Goal: Information Seeking & Learning: Learn about a topic

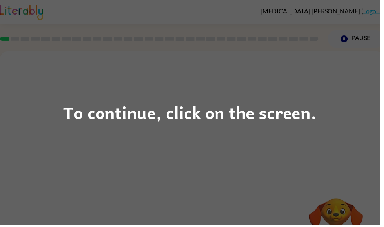
click at [308, 145] on div "To continue, click on the screen." at bounding box center [192, 113] width 384 height 227
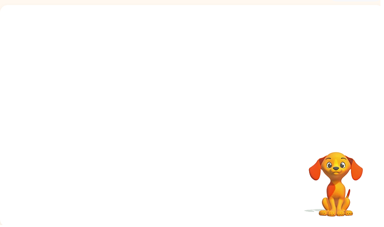
scroll to position [47, 0]
click at [208, 106] on video "Your browser must support playing .mp4 files to use Literably. Please try using…" at bounding box center [194, 71] width 388 height 132
click at [113, 110] on video "Your browser must support playing .mp4 files to use Literably. Please try using…" at bounding box center [194, 71] width 388 height 132
click at [113, 109] on video "Your browser must support playing .mp4 files to use Literably. Please try using…" at bounding box center [194, 71] width 388 height 132
click at [108, 104] on video "Your browser must support playing .mp4 files to use Literably. Please try using…" at bounding box center [194, 71] width 388 height 132
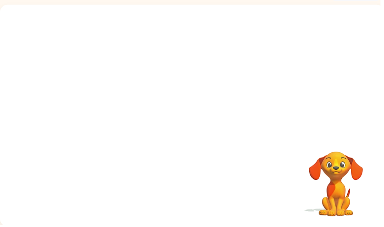
click at [108, 104] on video "Your browser must support playing .mp4 files to use Literably. Please try using…" at bounding box center [194, 71] width 388 height 132
click at [107, 96] on video "Your browser must support playing .mp4 files to use Literably. Please try using…" at bounding box center [194, 71] width 388 height 132
click at [104, 96] on video "Your browser must support playing .mp4 files to use Literably. Please try using…" at bounding box center [194, 71] width 388 height 132
click at [104, 95] on video "Your browser must support playing .mp4 files to use Literably. Please try using…" at bounding box center [194, 71] width 388 height 132
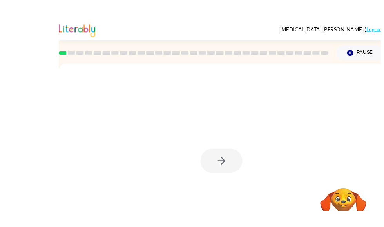
scroll to position [12, 0]
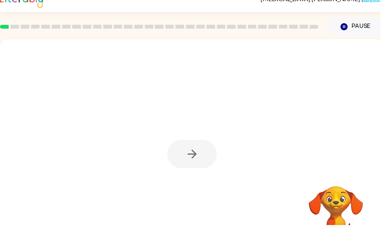
click at [208, 154] on div at bounding box center [194, 155] width 50 height 29
click at [202, 154] on div at bounding box center [194, 155] width 50 height 29
click at [202, 153] on div at bounding box center [194, 155] width 50 height 29
click at [199, 153] on div at bounding box center [194, 155] width 50 height 29
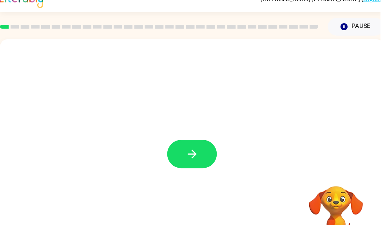
scroll to position [13, 0]
click at [208, 158] on button "button" at bounding box center [194, 155] width 50 height 29
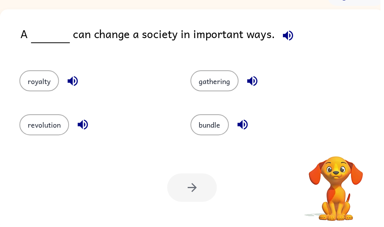
scroll to position [43, 0]
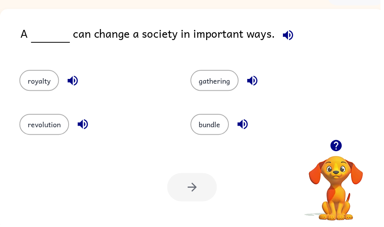
click at [48, 125] on button "revolution" at bounding box center [45, 125] width 50 height 21
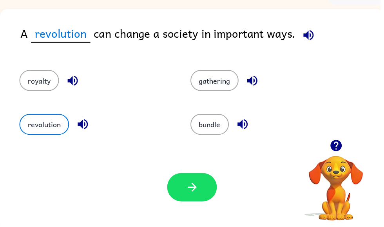
click at [194, 187] on icon "button" at bounding box center [195, 189] width 14 height 14
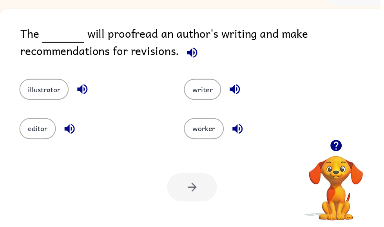
click at [42, 130] on button "editor" at bounding box center [38, 129] width 37 height 21
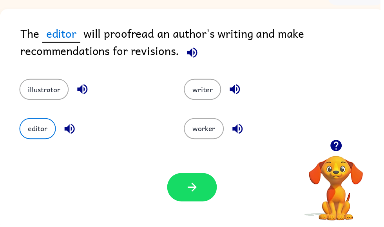
click at [50, 89] on button "illustrator" at bounding box center [45, 90] width 50 height 21
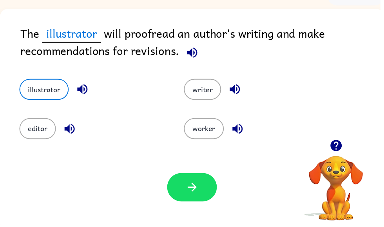
click at [204, 185] on button "button" at bounding box center [194, 189] width 50 height 29
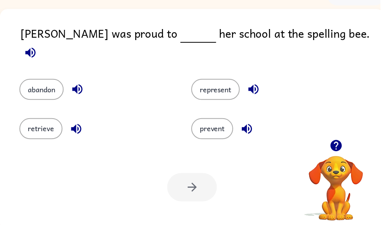
click at [215, 89] on button "represent" at bounding box center [217, 90] width 49 height 21
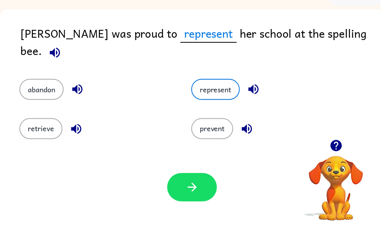
click at [195, 193] on icon "button" at bounding box center [193, 188] width 9 height 9
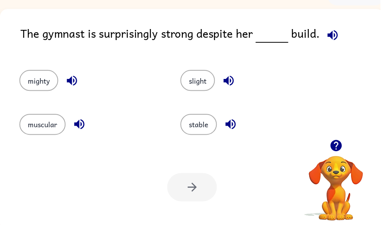
click at [58, 128] on button "muscular" at bounding box center [43, 125] width 47 height 21
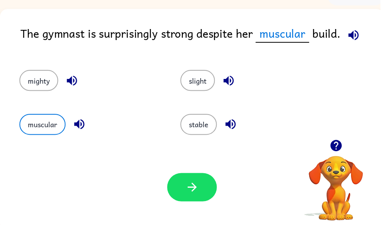
click at [213, 121] on button "stable" at bounding box center [200, 125] width 37 height 21
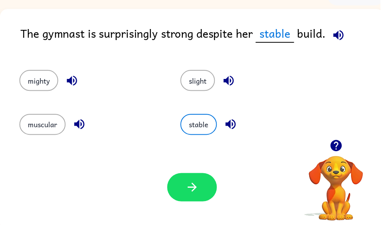
click at [197, 192] on icon "button" at bounding box center [195, 189] width 14 height 14
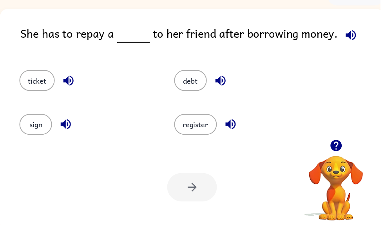
click at [185, 75] on button "debt" at bounding box center [192, 81] width 33 height 21
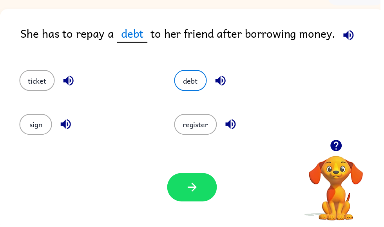
click at [184, 188] on button "button" at bounding box center [194, 189] width 50 height 29
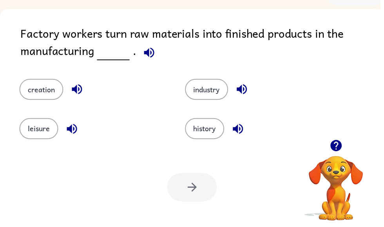
click at [225, 97] on button "industry" at bounding box center [209, 90] width 44 height 21
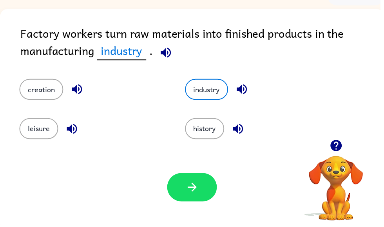
click at [193, 186] on icon "button" at bounding box center [195, 189] width 14 height 14
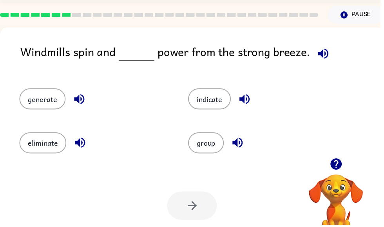
scroll to position [25, 0]
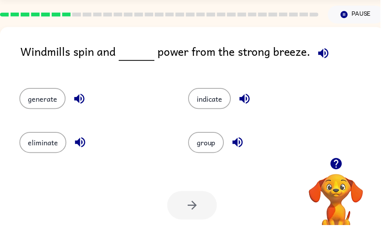
click at [59, 97] on button "generate" at bounding box center [43, 99] width 47 height 21
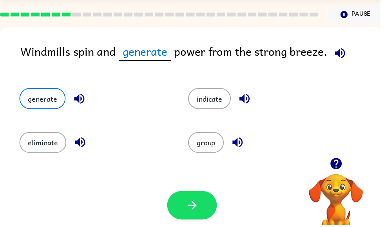
click at [195, 204] on icon "button" at bounding box center [193, 206] width 9 height 9
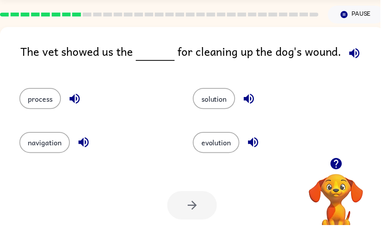
click at [224, 103] on button "solution" at bounding box center [216, 99] width 43 height 21
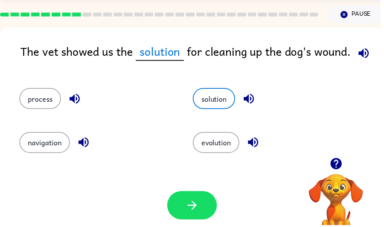
click at [188, 207] on icon "button" at bounding box center [195, 207] width 14 height 14
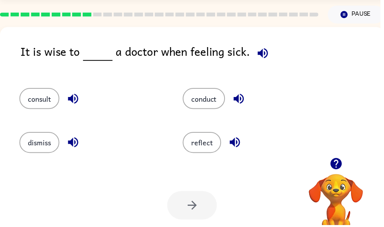
click at [44, 102] on button "consult" at bounding box center [40, 99] width 40 height 21
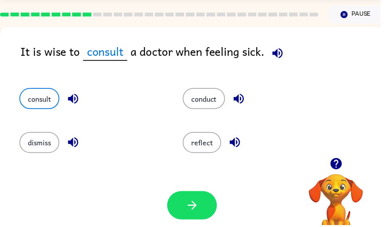
click at [189, 198] on button "button" at bounding box center [194, 207] width 50 height 29
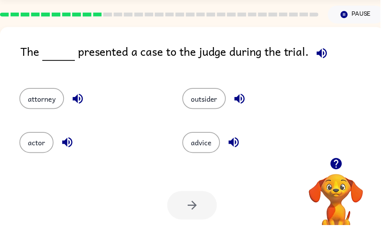
click at [52, 93] on button "attorney" at bounding box center [42, 99] width 45 height 21
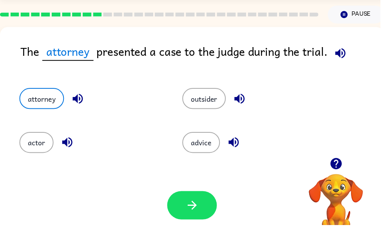
click at [188, 202] on icon "button" at bounding box center [195, 207] width 14 height 14
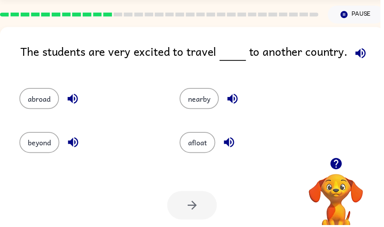
click at [51, 152] on button "beyond" at bounding box center [40, 143] width 40 height 21
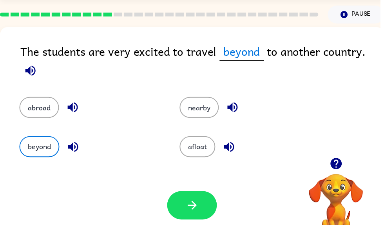
click at [190, 212] on icon "button" at bounding box center [195, 207] width 14 height 14
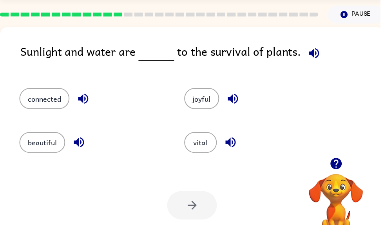
click at [207, 141] on button "vital" at bounding box center [202, 143] width 33 height 21
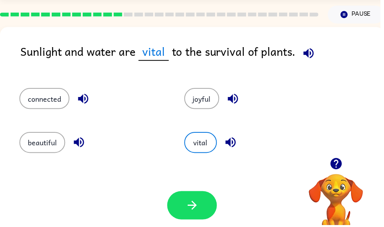
click at [191, 197] on button "button" at bounding box center [194, 207] width 50 height 29
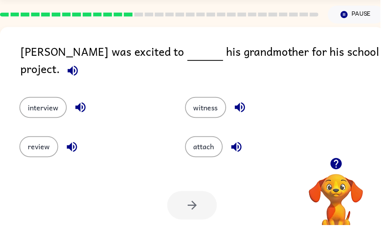
click at [222, 101] on button "witness" at bounding box center [208, 108] width 42 height 21
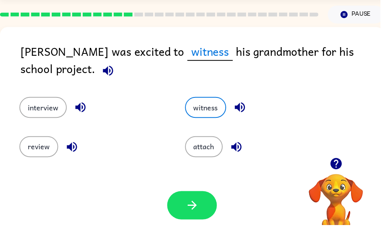
click at [182, 202] on button "button" at bounding box center [194, 207] width 50 height 29
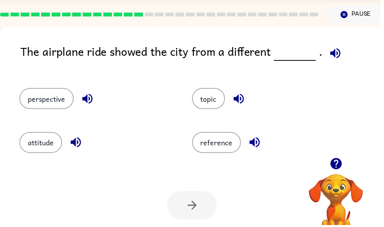
click at [59, 102] on button "perspective" at bounding box center [47, 99] width 55 height 21
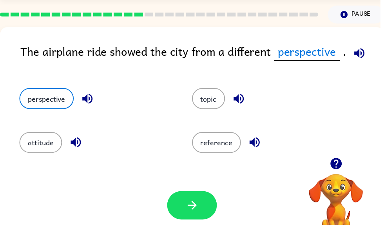
click at [195, 210] on icon "button" at bounding box center [195, 207] width 14 height 14
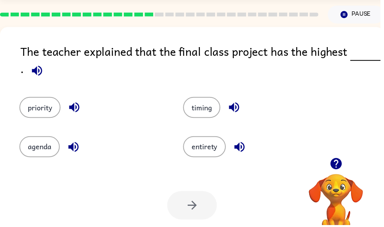
click at [47, 109] on button "priority" at bounding box center [41, 108] width 42 height 21
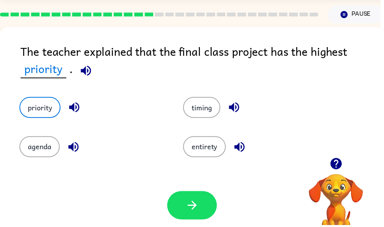
click at [195, 198] on button "button" at bounding box center [194, 207] width 50 height 29
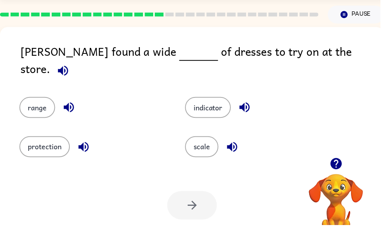
click at [52, 99] on button "range" at bounding box center [38, 108] width 36 height 21
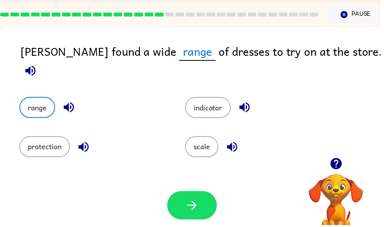
click at [182, 206] on button "button" at bounding box center [194, 207] width 50 height 29
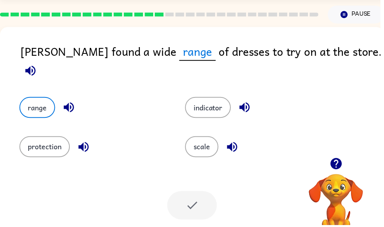
click at [189, 201] on div at bounding box center [194, 207] width 50 height 29
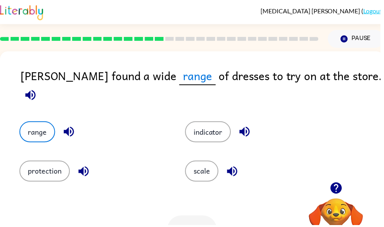
click at [179, 172] on div "scale" at bounding box center [256, 167] width 168 height 40
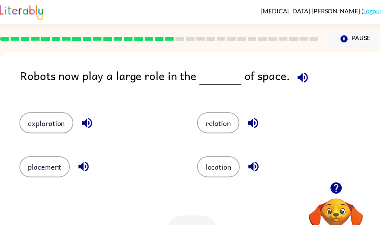
click at [54, 122] on button "exploration" at bounding box center [47, 123] width 55 height 21
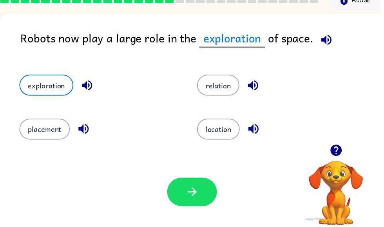
scroll to position [38, 0]
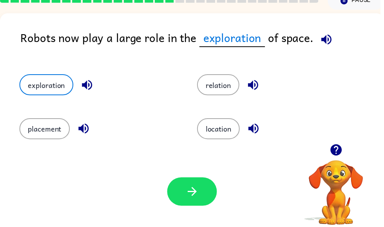
click at [188, 192] on icon "button" at bounding box center [195, 193] width 14 height 14
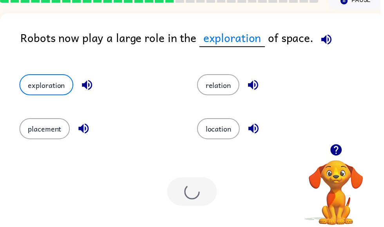
click at [231, 89] on button "relation" at bounding box center [220, 85] width 43 height 21
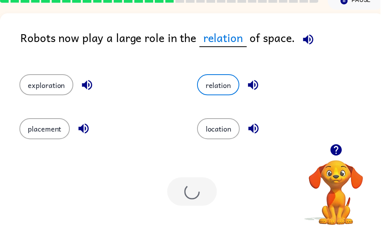
click at [225, 96] on button "relation" at bounding box center [220, 85] width 43 height 21
click at [44, 78] on button "exploration" at bounding box center [47, 85] width 55 height 21
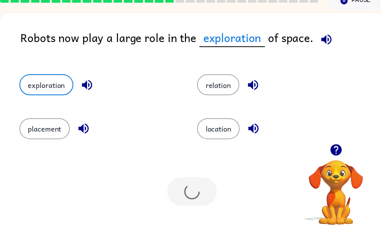
click at [175, 175] on div "Your browser must support playing .mp4 files to use Literably. Please try using…" at bounding box center [194, 193] width 388 height 88
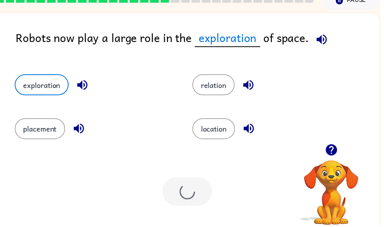
scroll to position [0, 5]
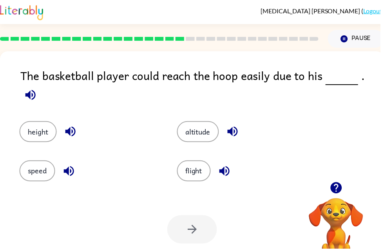
click at [42, 122] on button "height" at bounding box center [39, 132] width 38 height 21
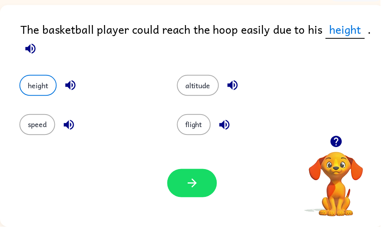
scroll to position [25, 0]
click at [206, 193] on button "button" at bounding box center [194, 207] width 50 height 29
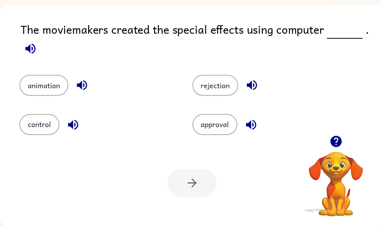
click at [49, 98] on button "animation" at bounding box center [44, 108] width 49 height 21
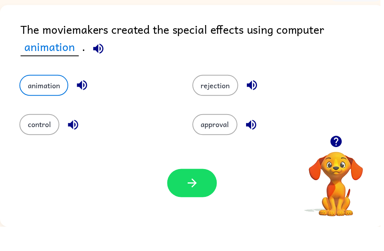
click at [180, 193] on button "button" at bounding box center [194, 207] width 50 height 29
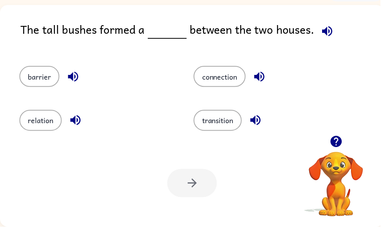
click at [37, 89] on button "barrier" at bounding box center [40, 99] width 40 height 21
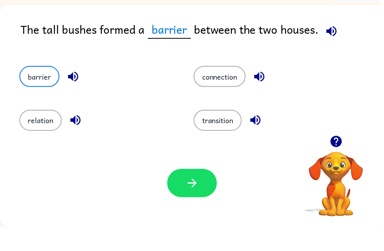
click at [183, 193] on button "button" at bounding box center [194, 207] width 50 height 29
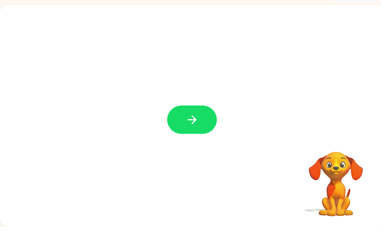
click at [191, 136] on icon "button" at bounding box center [195, 143] width 14 height 14
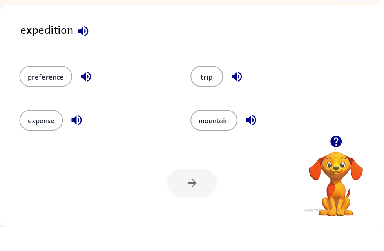
click at [214, 89] on button "trip" at bounding box center [209, 99] width 33 height 21
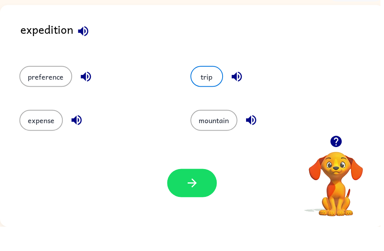
click at [200, 200] on icon "button" at bounding box center [195, 207] width 14 height 14
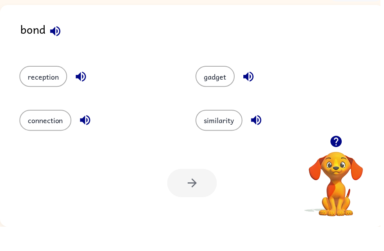
click at [49, 133] on button "connection" at bounding box center [46, 143] width 53 height 21
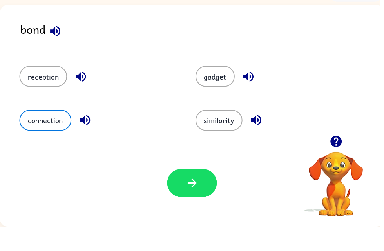
click at [197, 200] on icon "button" at bounding box center [195, 207] width 14 height 14
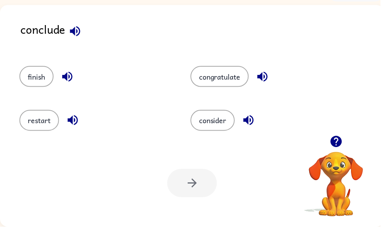
click at [37, 89] on button "finish" at bounding box center [37, 99] width 35 height 21
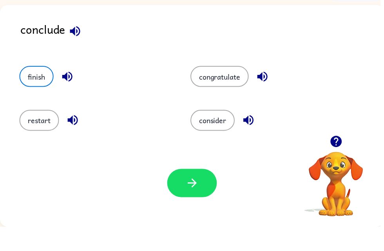
click at [183, 193] on button "button" at bounding box center [194, 207] width 50 height 29
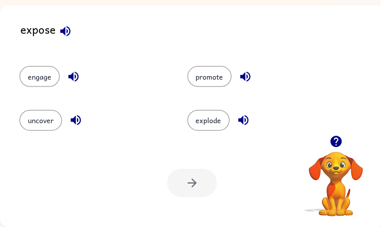
click at [38, 133] on button "uncover" at bounding box center [41, 143] width 43 height 21
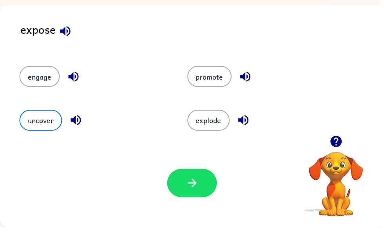
click at [186, 193] on button "button" at bounding box center [194, 207] width 50 height 29
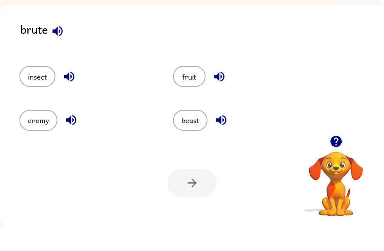
click at [42, 133] on button "enemy" at bounding box center [39, 143] width 38 height 21
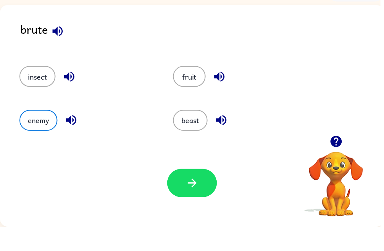
click at [186, 193] on button "button" at bounding box center [194, 207] width 50 height 29
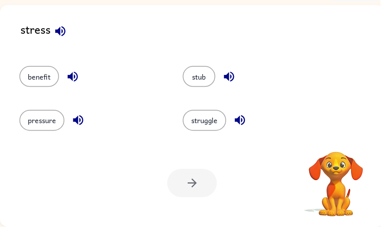
click at [50, 133] on button "pressure" at bounding box center [43, 143] width 46 height 21
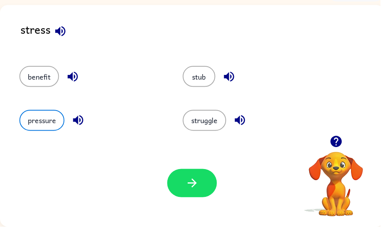
click at [216, 133] on button "struggle" at bounding box center [207, 143] width 44 height 21
click at [194, 202] on icon "button" at bounding box center [193, 206] width 9 height 9
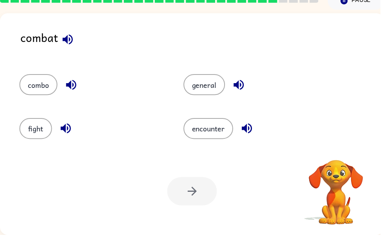
scroll to position [0, 0]
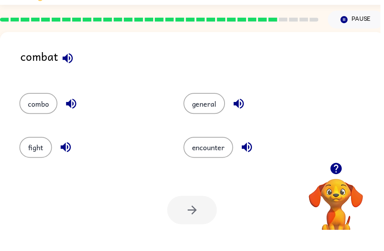
click at [28, 158] on button "fight" at bounding box center [36, 168] width 33 height 21
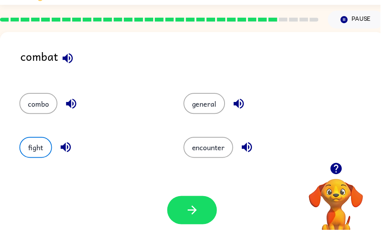
click at [203, 217] on button "button" at bounding box center [194, 231] width 50 height 29
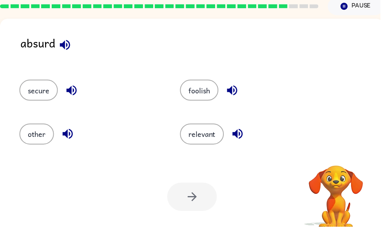
scroll to position [12, 0]
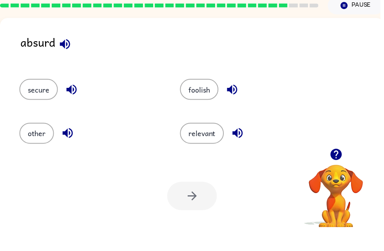
click at [200, 102] on button "foolish" at bounding box center [201, 112] width 39 height 21
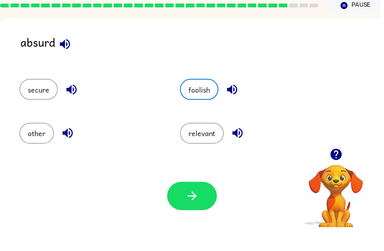
click at [192, 213] on icon "button" at bounding box center [195, 220] width 14 height 14
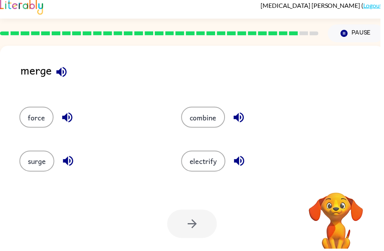
scroll to position [4, 0]
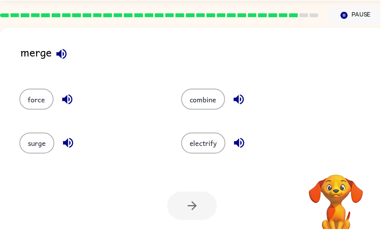
click at [38, 109] on button "force" at bounding box center [37, 119] width 35 height 21
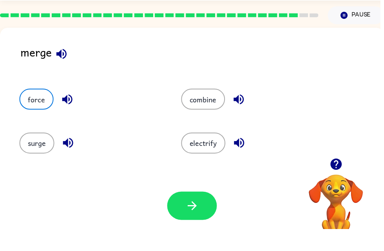
click at [194, 223] on icon "button" at bounding box center [193, 227] width 9 height 9
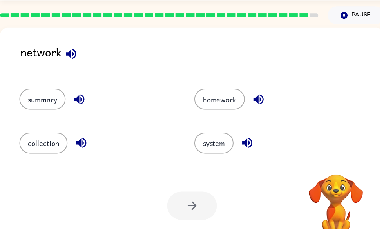
click at [225, 154] on button "system" at bounding box center [217, 164] width 40 height 21
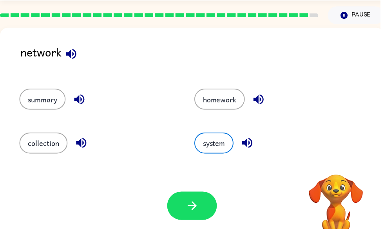
click at [195, 221] on icon "button" at bounding box center [195, 228] width 14 height 14
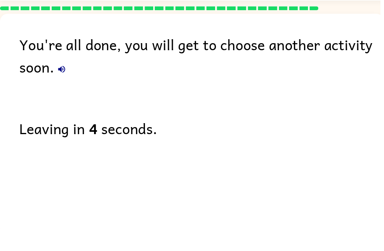
click at [177, 149] on div "You're all done, you will get to choose another activity soon. Leaving in 4 sec…" at bounding box center [194, 144] width 388 height 220
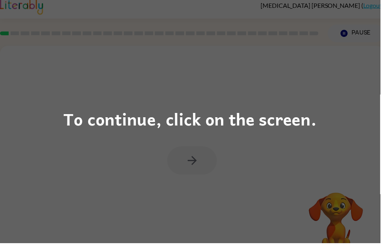
click at [250, 119] on div "To continue, click on the screen." at bounding box center [192, 125] width 256 height 27
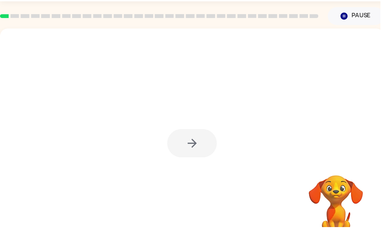
scroll to position [25, 0]
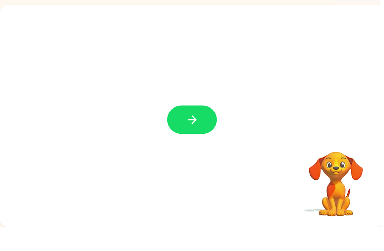
click at [194, 138] on icon "button" at bounding box center [193, 142] width 9 height 9
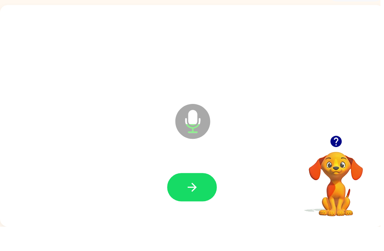
click at [196, 197] on button "button" at bounding box center [194, 211] width 50 height 29
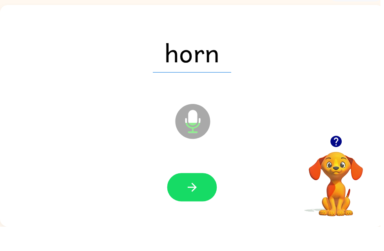
click at [210, 197] on button "button" at bounding box center [194, 211] width 50 height 29
click at [200, 197] on button "button" at bounding box center [194, 211] width 50 height 29
click at [206, 197] on button "button" at bounding box center [194, 211] width 50 height 29
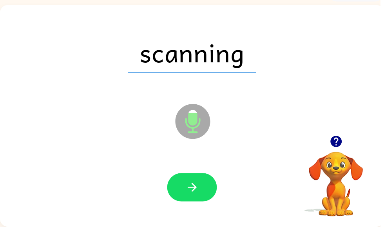
click at [208, 197] on button "button" at bounding box center [194, 211] width 50 height 29
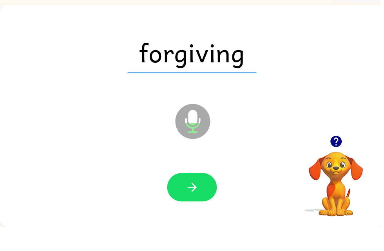
click at [204, 197] on button "button" at bounding box center [194, 211] width 50 height 29
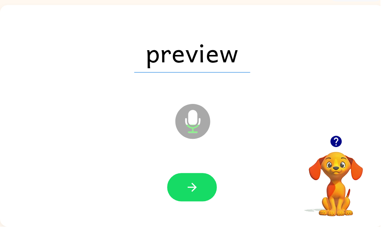
click at [205, 197] on button "button" at bounding box center [194, 211] width 50 height 29
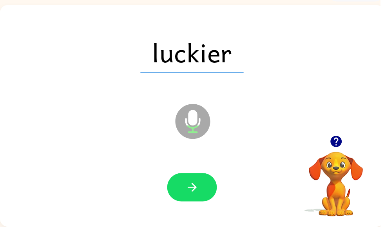
click at [208, 197] on button "button" at bounding box center [194, 211] width 50 height 29
click at [203, 197] on button "button" at bounding box center [194, 211] width 50 height 29
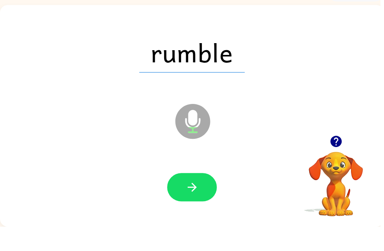
click at [210, 197] on button "button" at bounding box center [194, 211] width 50 height 29
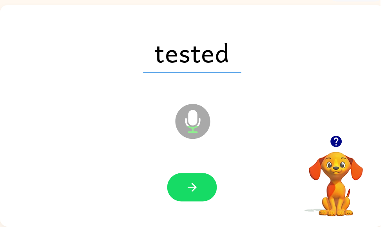
click at [206, 197] on button "button" at bounding box center [194, 211] width 50 height 29
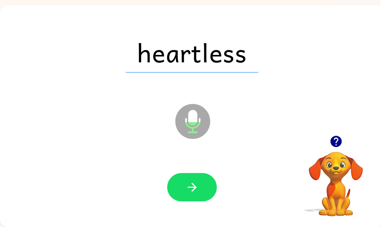
click at [201, 197] on button "button" at bounding box center [194, 211] width 50 height 29
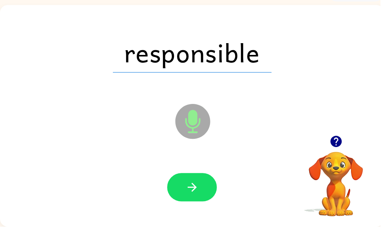
click at [206, 197] on button "button" at bounding box center [194, 211] width 50 height 29
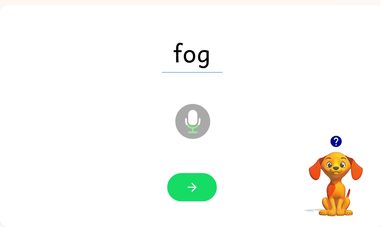
click at [206, 197] on button "button" at bounding box center [194, 211] width 50 height 29
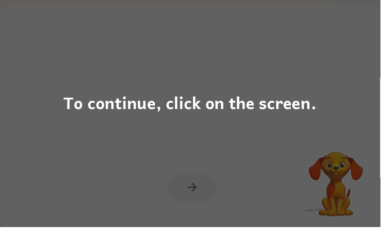
click at [242, 140] on div "To continue, click on the screen." at bounding box center [192, 125] width 384 height 251
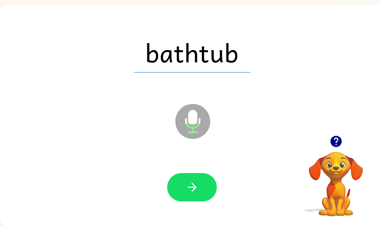
click at [202, 197] on button "button" at bounding box center [194, 211] width 50 height 29
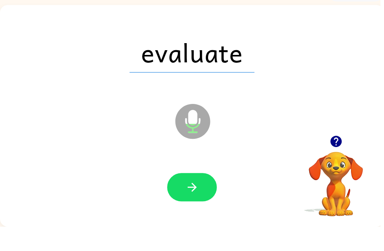
click at [206, 197] on button "button" at bounding box center [194, 211] width 50 height 29
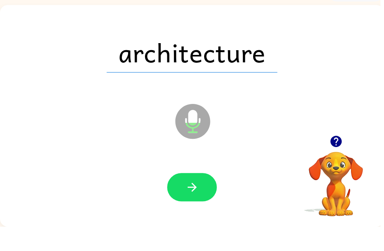
click at [201, 128] on icon at bounding box center [194, 144] width 35 height 35
click at [201, 129] on icon at bounding box center [194, 144] width 35 height 35
click at [202, 197] on button "button" at bounding box center [194, 211] width 50 height 29
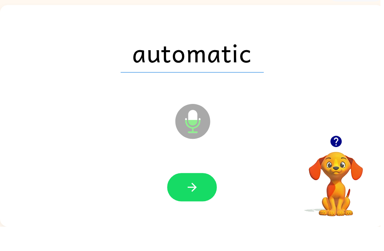
click at [197, 197] on button "button" at bounding box center [194, 211] width 50 height 29
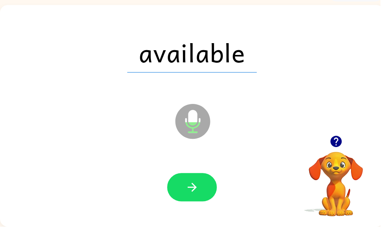
click at [208, 197] on button "button" at bounding box center [194, 211] width 50 height 29
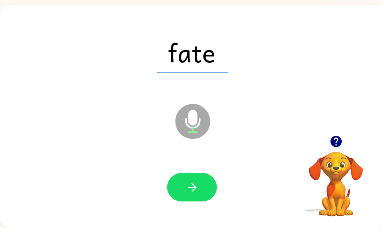
click at [198, 197] on button "button" at bounding box center [194, 211] width 50 height 29
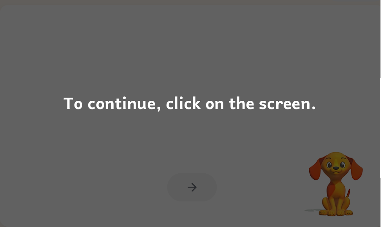
click at [246, 116] on div "To continue, click on the screen." at bounding box center [192, 125] width 256 height 27
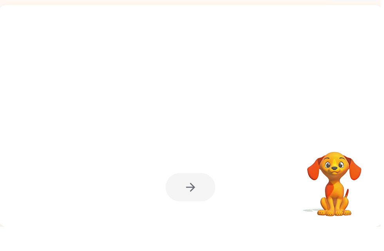
scroll to position [0, 4]
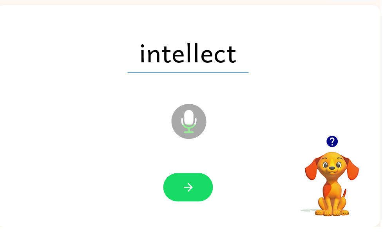
click at [202, 197] on button "button" at bounding box center [190, 211] width 50 height 29
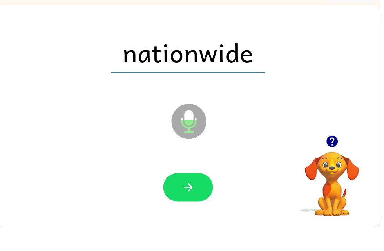
click at [201, 197] on button "button" at bounding box center [190, 211] width 50 height 29
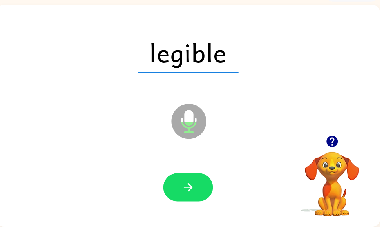
click at [204, 197] on button "button" at bounding box center [190, 211] width 50 height 29
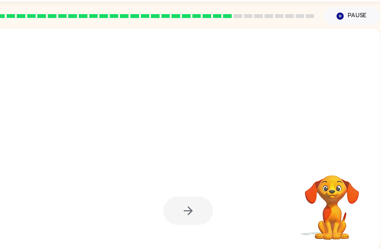
scroll to position [23, 0]
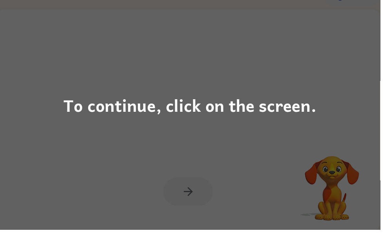
click at [245, 128] on div "To continue, click on the screen." at bounding box center [192, 125] width 384 height 251
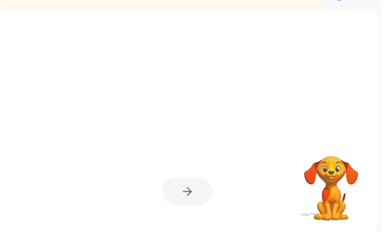
scroll to position [0, 2]
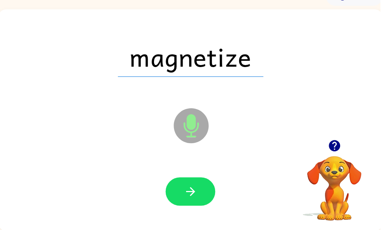
click at [197, 206] on icon "button" at bounding box center [193, 213] width 14 height 14
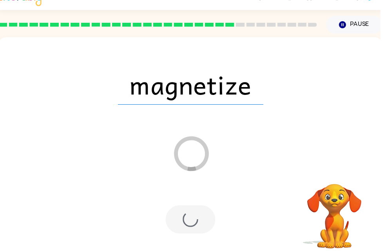
scroll to position [0, 0]
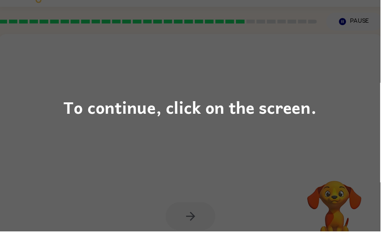
click at [248, 112] on div "To continue, click on the screen." at bounding box center [192, 125] width 256 height 27
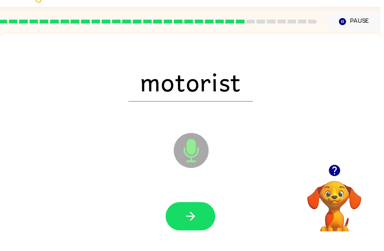
click at [197, 222] on button "button" at bounding box center [193, 236] width 50 height 29
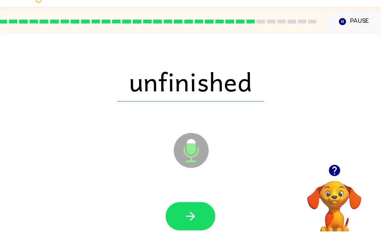
click at [195, 222] on button "button" at bounding box center [193, 236] width 50 height 29
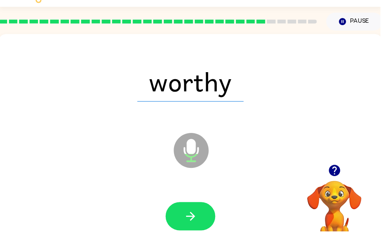
click at [201, 222] on button "button" at bounding box center [193, 236] width 50 height 29
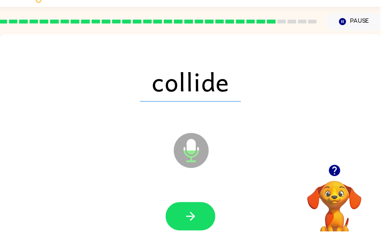
click at [197, 222] on button "button" at bounding box center [193, 236] width 50 height 29
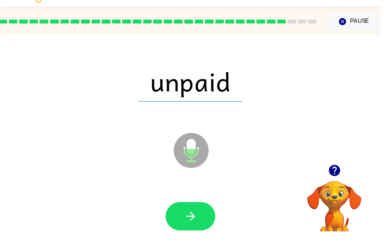
click at [196, 229] on icon "button" at bounding box center [193, 236] width 14 height 14
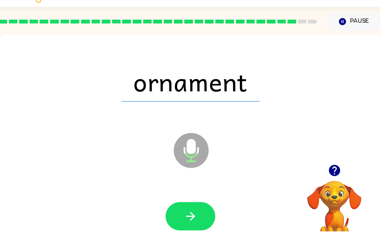
click at [203, 222] on button "button" at bounding box center [193, 236] width 50 height 29
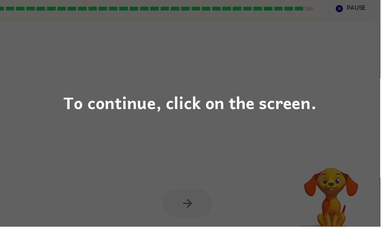
scroll to position [9, 0]
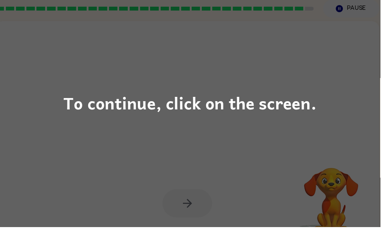
click at [251, 126] on div "To continue, click on the screen." at bounding box center [192, 125] width 384 height 251
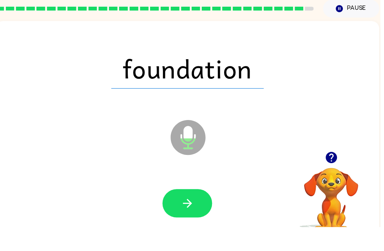
click at [195, 220] on icon "button" at bounding box center [190, 227] width 14 height 14
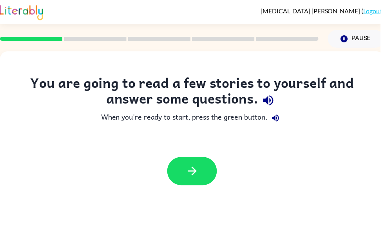
click at [194, 167] on icon "button" at bounding box center [195, 173] width 14 height 14
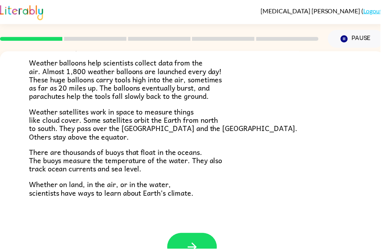
scroll to position [212, 0]
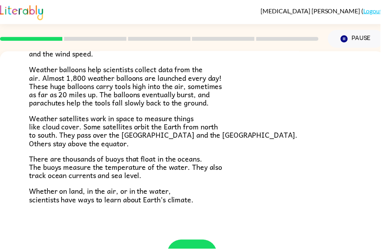
click at [104, 51] on div at bounding box center [161, 39] width 332 height 27
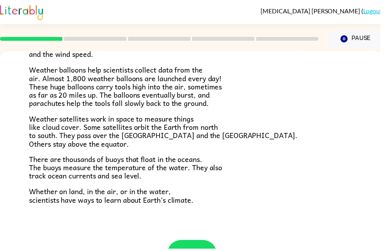
click at [104, 51] on div at bounding box center [161, 39] width 332 height 27
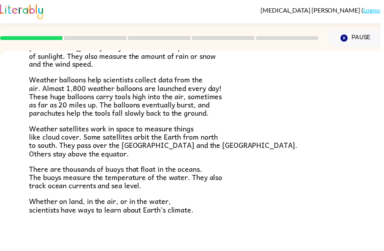
scroll to position [202, 0]
click at [352, 41] on icon "Pause" at bounding box center [348, 39] width 9 height 9
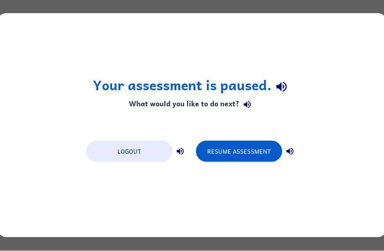
click at [219, 154] on button "Resume Assessment" at bounding box center [239, 151] width 86 height 21
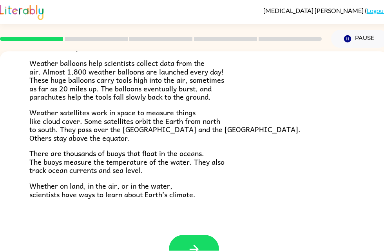
scroll to position [243, 0]
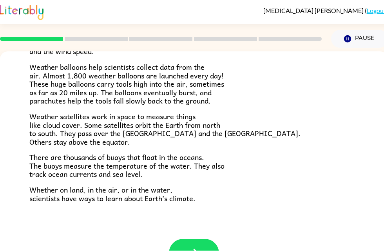
click at [328, 9] on div "[MEDICAL_DATA][PERSON_NAME] ( Logout )" at bounding box center [194, 12] width 388 height 24
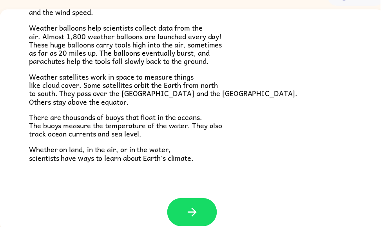
scroll to position [25, 0]
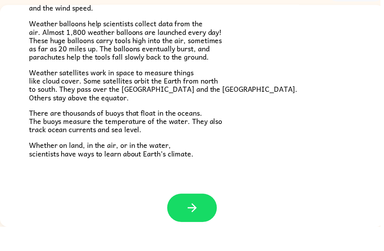
click at [181, 218] on button "button" at bounding box center [194, 232] width 50 height 29
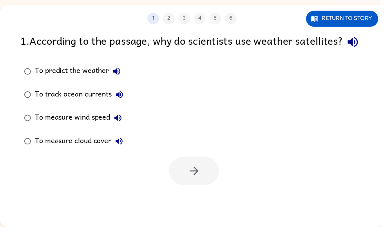
scroll to position [0, 0]
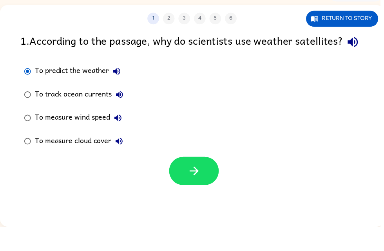
click at [202, 188] on icon "button" at bounding box center [196, 195] width 14 height 14
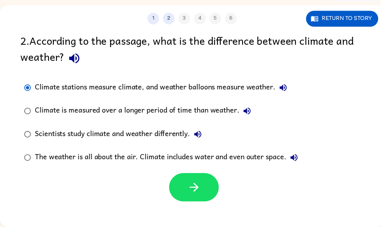
click at [195, 204] on icon "button" at bounding box center [196, 211] width 14 height 14
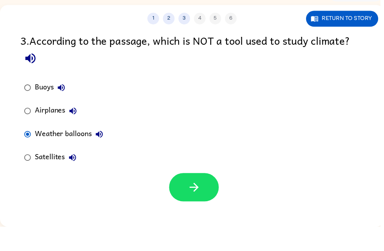
click at [197, 204] on icon "button" at bounding box center [196, 211] width 14 height 14
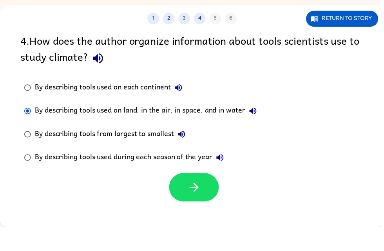
click at [191, 204] on icon "button" at bounding box center [196, 211] width 14 height 14
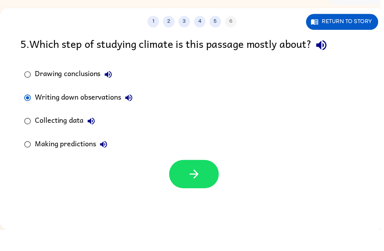
click at [208, 183] on button "button" at bounding box center [196, 194] width 50 height 29
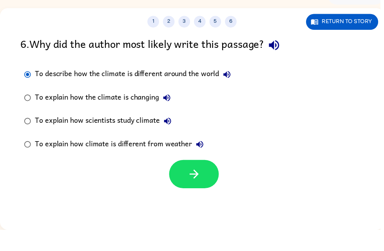
click at [202, 188] on icon "button" at bounding box center [196, 195] width 14 height 14
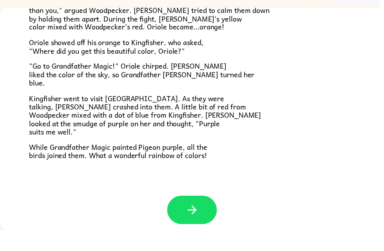
scroll to position [196, 0]
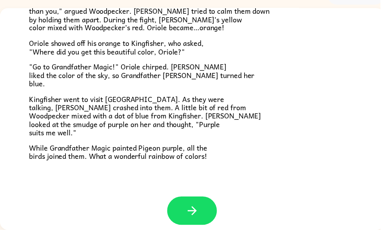
click at [197, 225] on icon "button" at bounding box center [195, 232] width 14 height 14
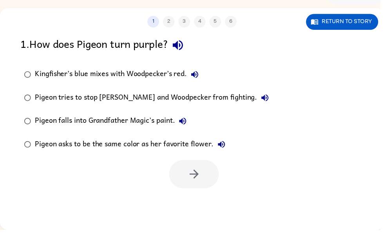
click at [332, 33] on button "Return to story" at bounding box center [346, 41] width 73 height 16
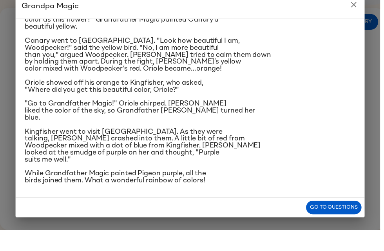
scroll to position [169, 0]
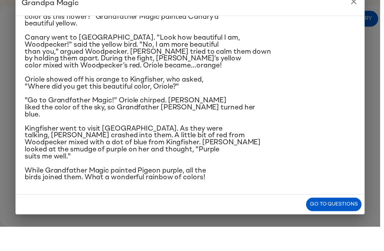
click at [331, 222] on button "Go to questions" at bounding box center [338, 229] width 56 height 14
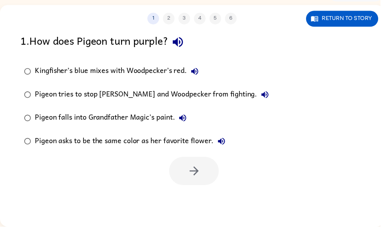
click at [34, 82] on label "Kingfisher’s blue mixes with Woodpecker’s red." at bounding box center [147, 94] width 263 height 24
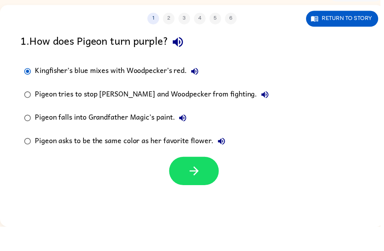
click at [200, 187] on button "button" at bounding box center [196, 194] width 50 height 29
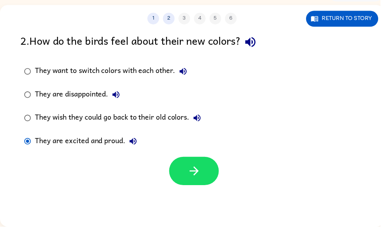
click at [199, 188] on icon "button" at bounding box center [196, 195] width 14 height 14
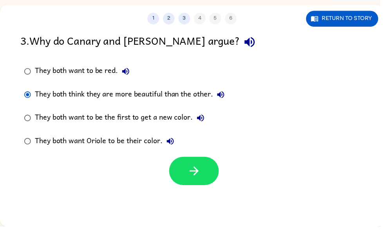
click at [195, 188] on icon "button" at bounding box center [196, 195] width 14 height 14
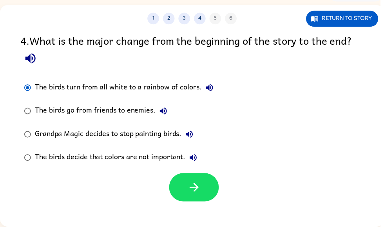
click at [188, 197] on button "button" at bounding box center [196, 211] width 50 height 29
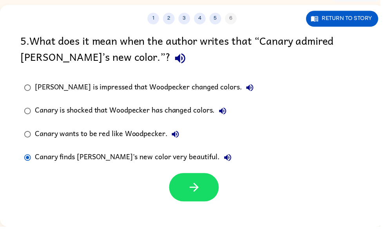
click at [186, 197] on button "button" at bounding box center [196, 211] width 50 height 29
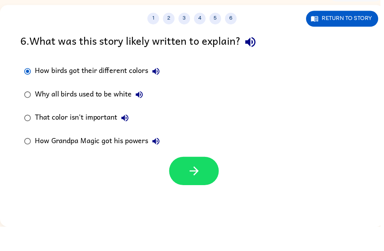
click at [204, 180] on button "button" at bounding box center [196, 194] width 50 height 29
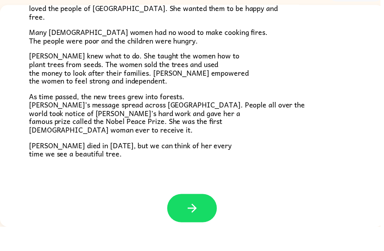
scroll to position [213, 0]
click at [186, 218] on button "button" at bounding box center [194, 232] width 50 height 29
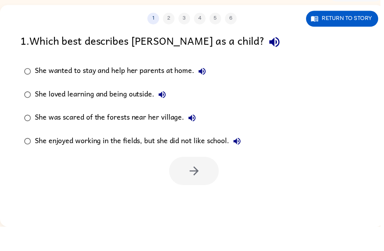
scroll to position [0, 0]
click at [38, 110] on div "She loved learning and being outside." at bounding box center [103, 118] width 137 height 16
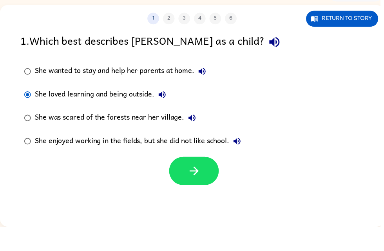
click at [209, 180] on button "button" at bounding box center [196, 194] width 50 height 29
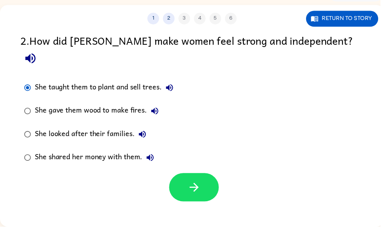
click at [210, 197] on button "button" at bounding box center [196, 211] width 50 height 29
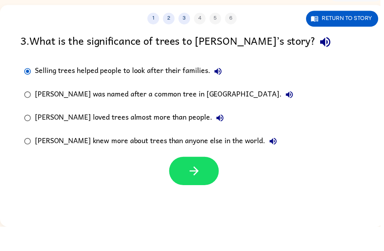
click at [205, 180] on button "button" at bounding box center [196, 194] width 50 height 29
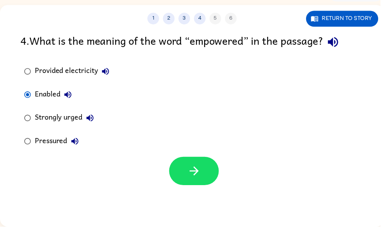
click at [205, 180] on button "button" at bounding box center [196, 194] width 50 height 29
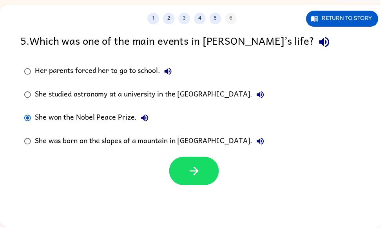
click at [207, 180] on button "button" at bounding box center [196, 194] width 50 height 29
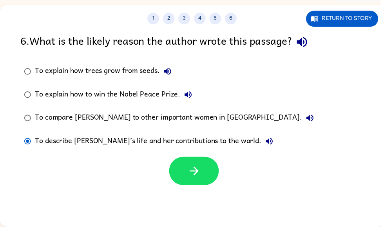
click at [207, 180] on button "button" at bounding box center [196, 194] width 50 height 29
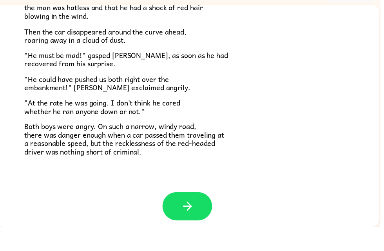
scroll to position [211, 0]
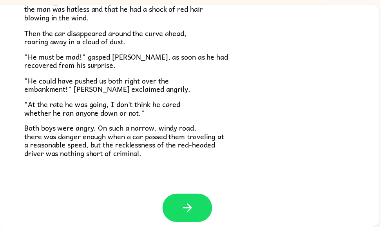
click at [175, 218] on button "button" at bounding box center [189, 232] width 50 height 29
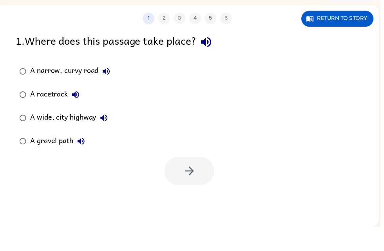
click at [355, 33] on button "Return to story" at bounding box center [341, 41] width 73 height 16
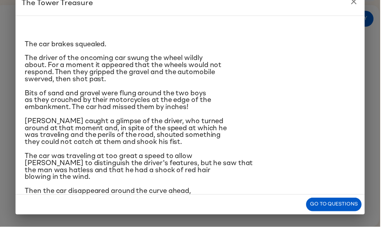
click at [341, 222] on button "Go to questions" at bounding box center [338, 229] width 56 height 14
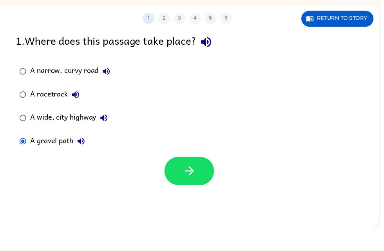
click at [185, 188] on icon "button" at bounding box center [192, 195] width 14 height 14
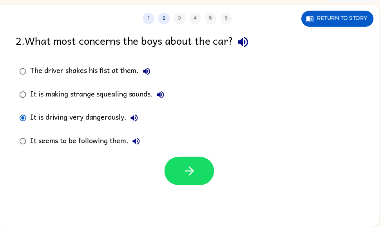
click at [183, 180] on button "button" at bounding box center [191, 194] width 50 height 29
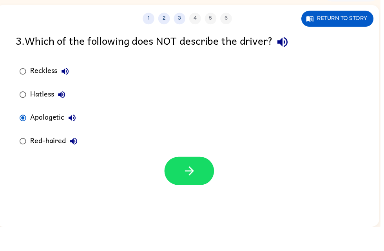
click at [185, 188] on icon "button" at bounding box center [192, 195] width 14 height 14
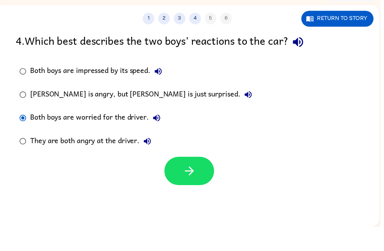
click at [191, 188] on icon "button" at bounding box center [192, 195] width 14 height 14
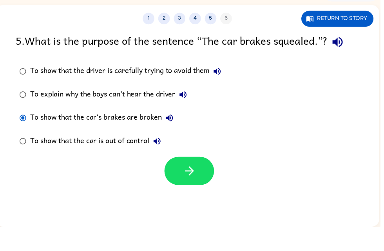
click at [195, 188] on icon "button" at bounding box center [192, 195] width 14 height 14
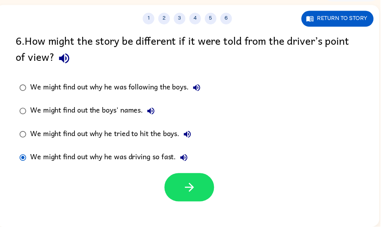
click at [201, 197] on button "button" at bounding box center [191, 211] width 50 height 29
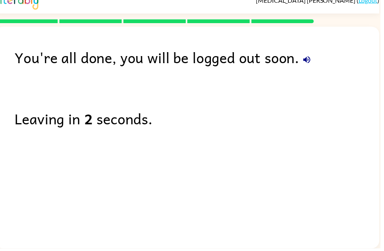
scroll to position [1, 0]
